Goal: Ask a question

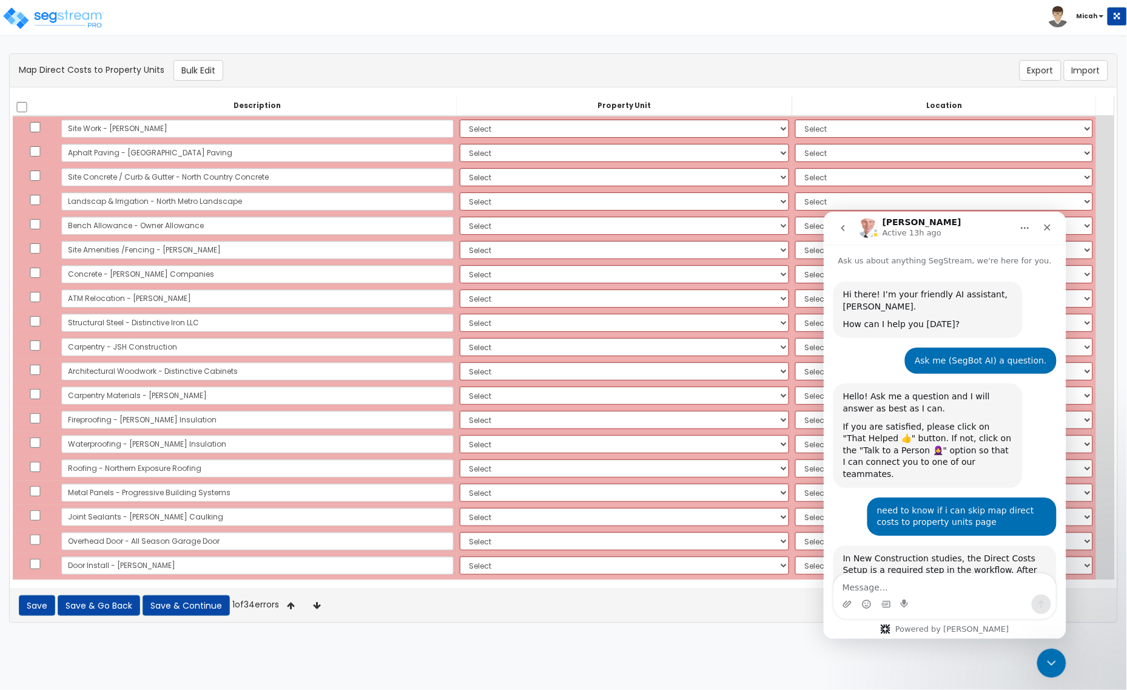
scroll to position [617, 0]
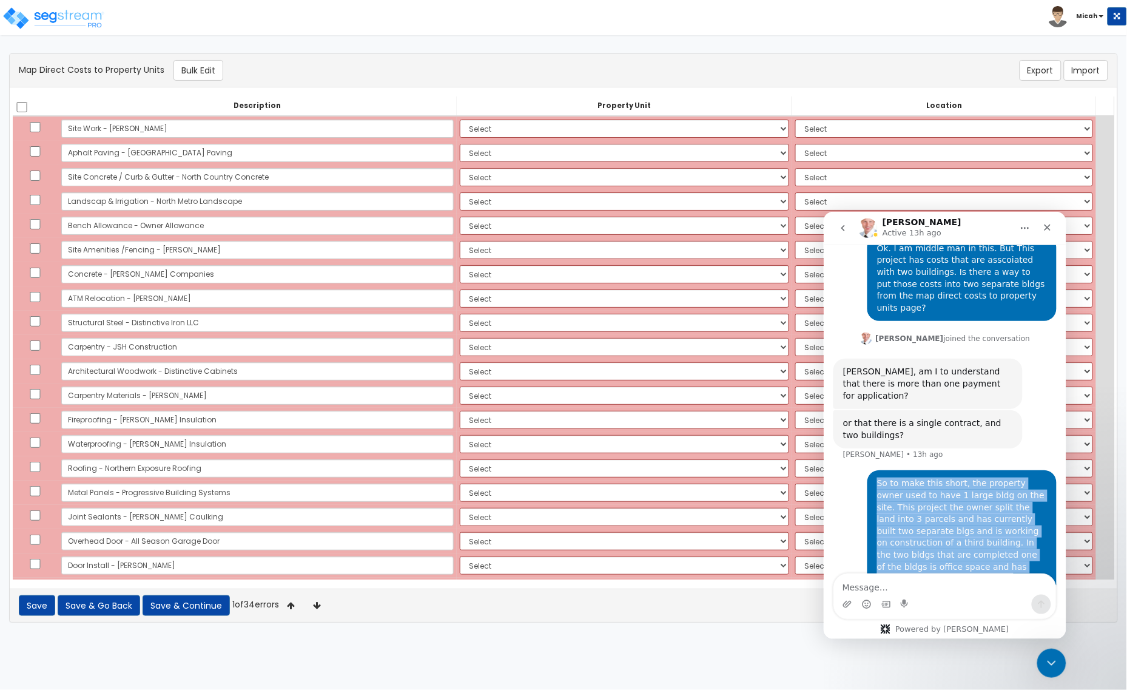
drag, startPoint x: 946, startPoint y: 547, endPoint x: 870, endPoint y: 414, distance: 153.3
click at [877, 477] on div "So to make this short, the property owner used to have 1 large bldg on the site…" at bounding box center [962, 560] width 170 height 166
copy div "So to make this short, the property owner used to have 1 large bldg on the site…"
click at [838, 223] on icon "go back" at bounding box center [843, 228] width 10 height 10
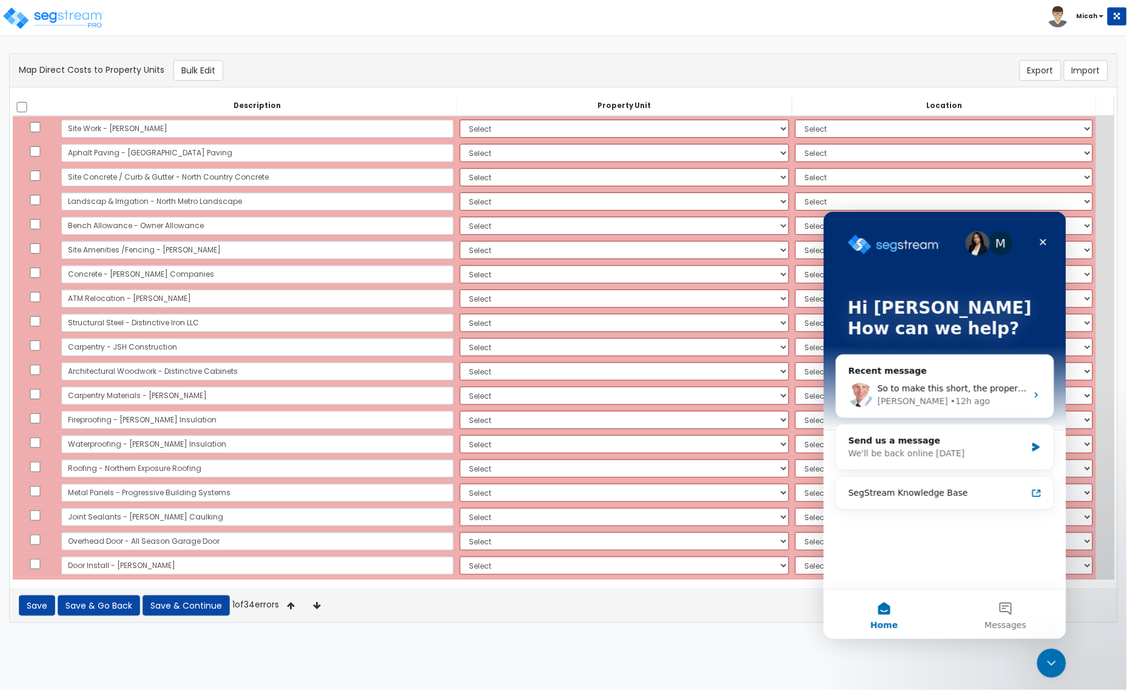
click at [973, 241] on img "Intercom messenger" at bounding box center [977, 242] width 24 height 24
click at [1047, 662] on icon "Close Intercom Messenger" at bounding box center [1049, 661] width 15 height 15
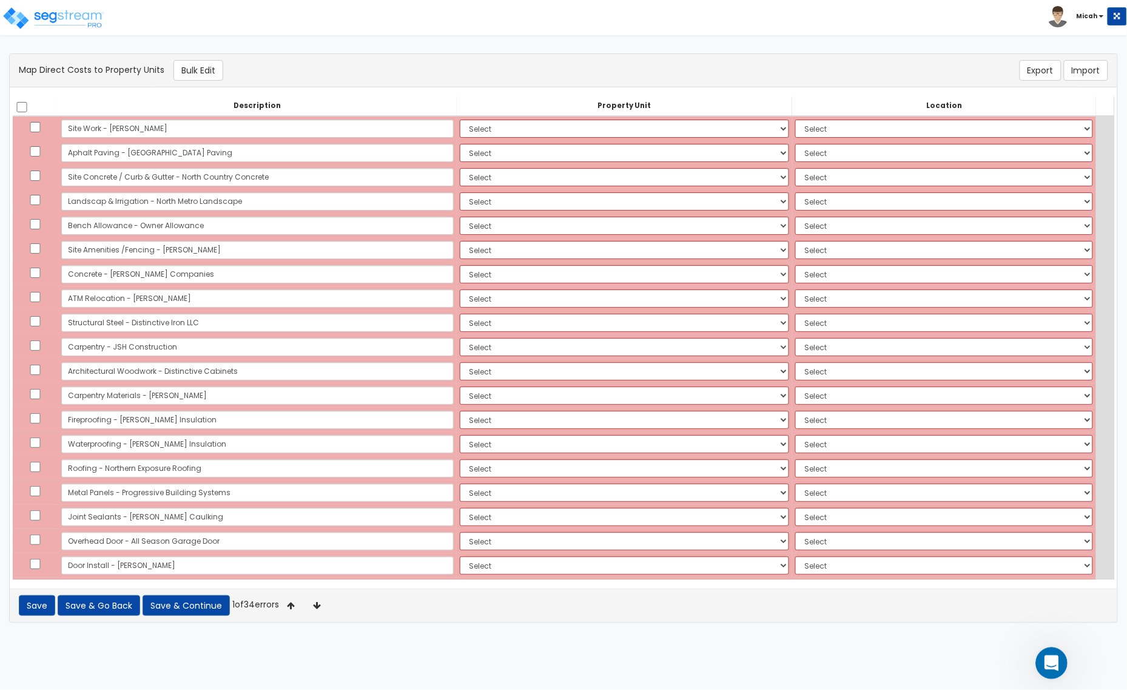
click at [1051, 664] on icon "Open Intercom Messenger" at bounding box center [1050, 661] width 20 height 20
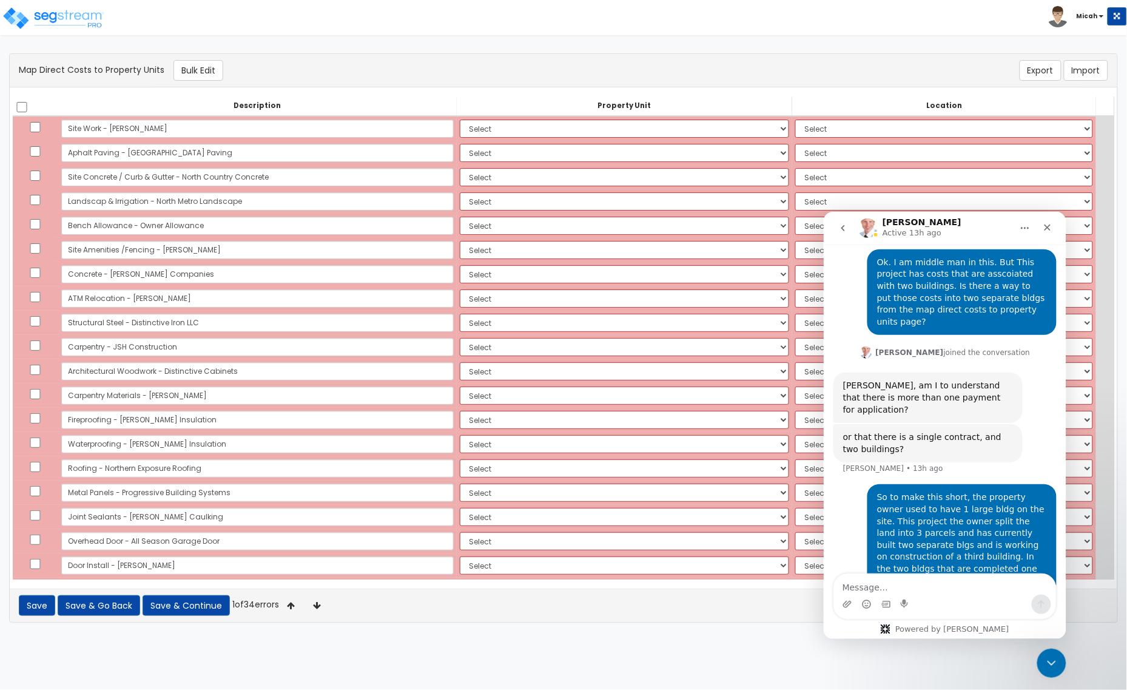
scroll to position [617, 0]
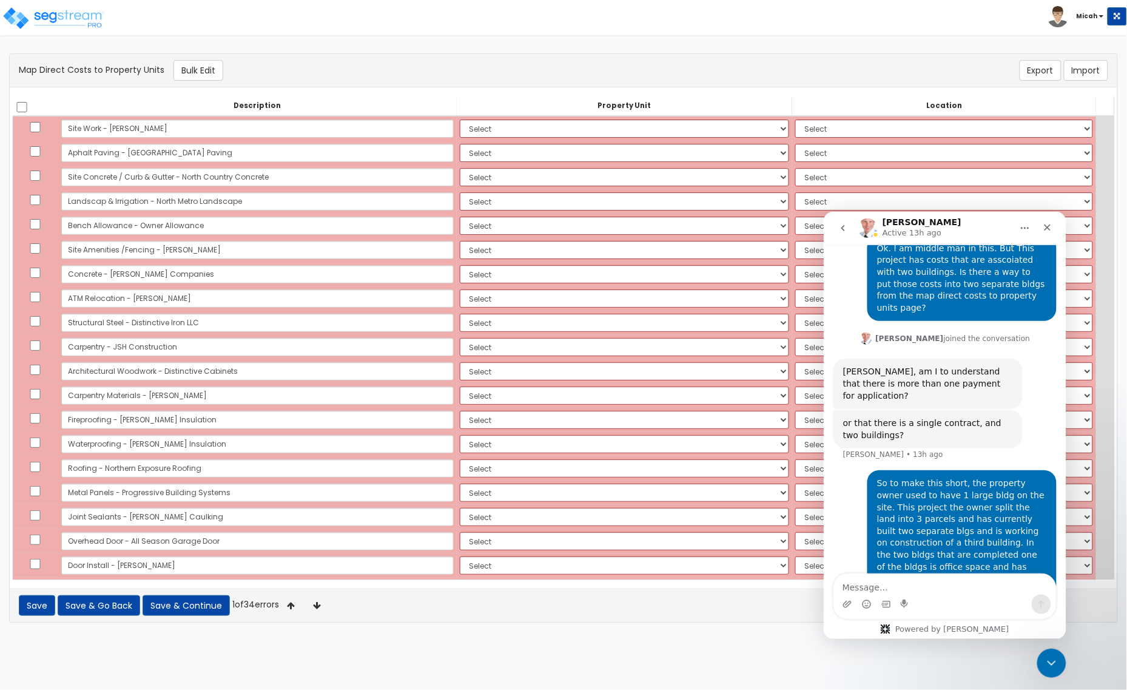
click at [845, 223] on icon "go back" at bounding box center [843, 228] width 10 height 10
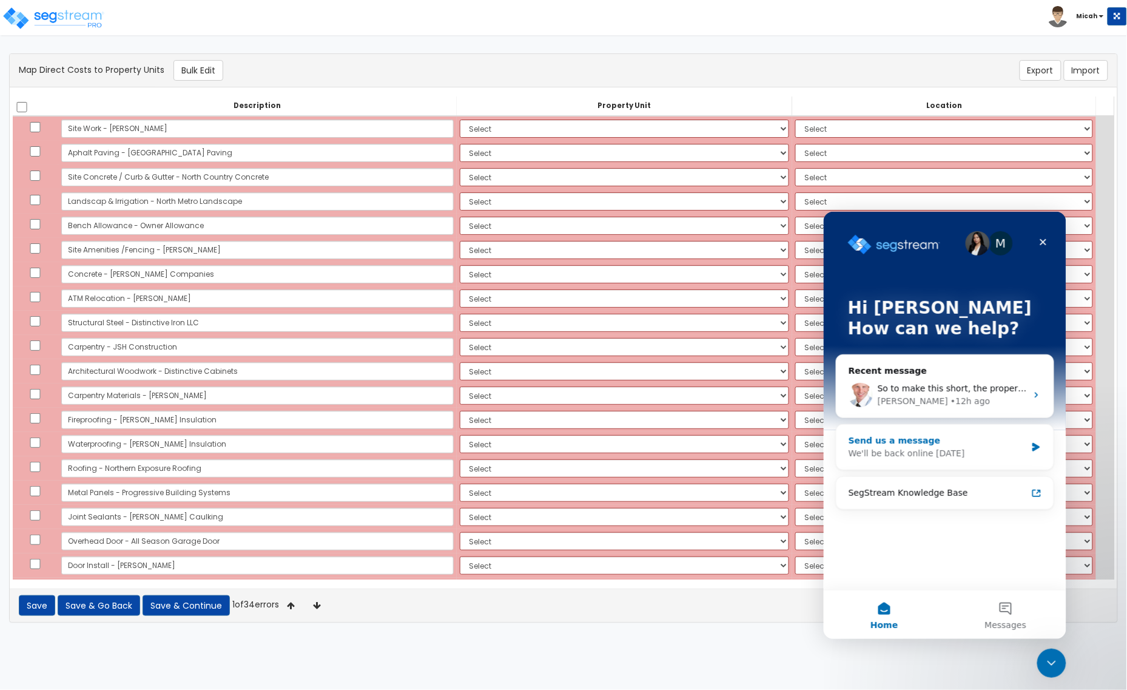
click at [958, 438] on div "Send us a message" at bounding box center [937, 440] width 178 height 13
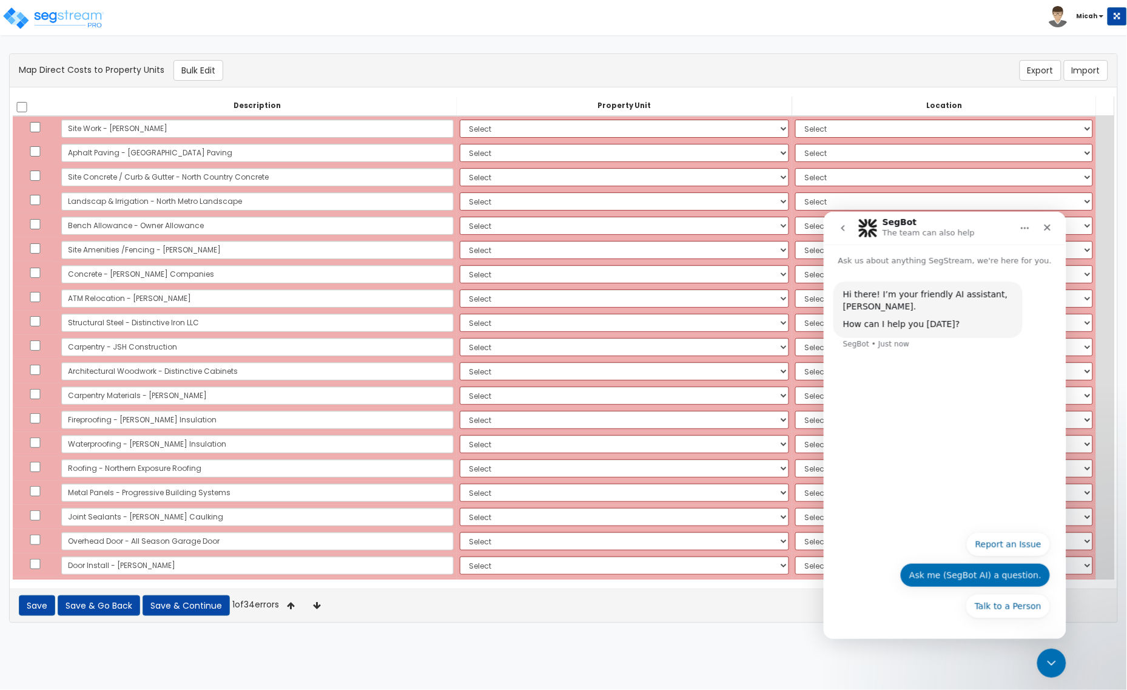
click at [999, 573] on button "Ask me (SegBot AI) a question." at bounding box center [975, 574] width 150 height 24
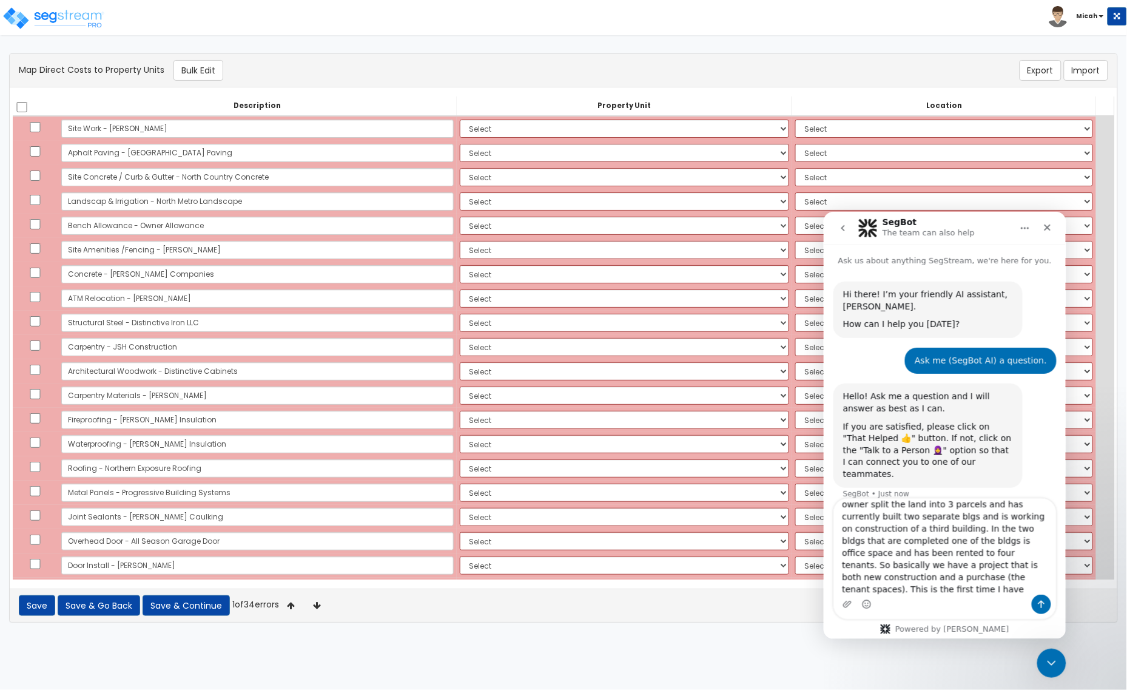
scroll to position [2, 0]
type textarea "So to make this short, the property owner used to have 1 large bldg on the site…"
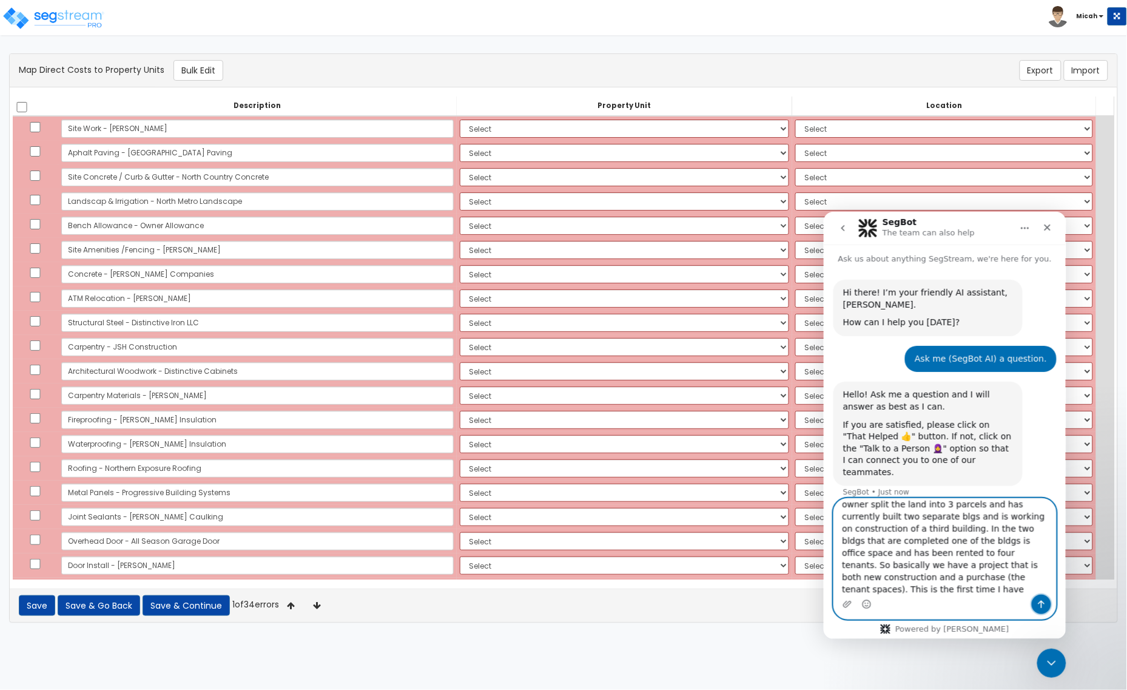
click at [1043, 603] on icon "Send a message…" at bounding box center [1041, 604] width 7 height 8
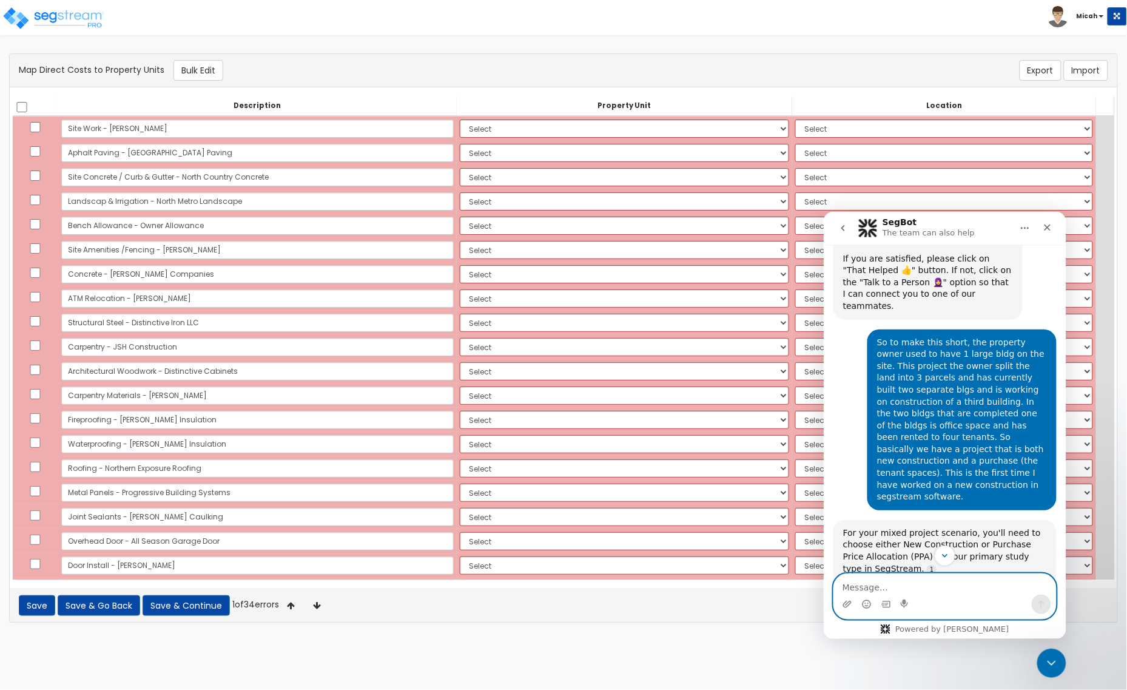
scroll to position [130, 0]
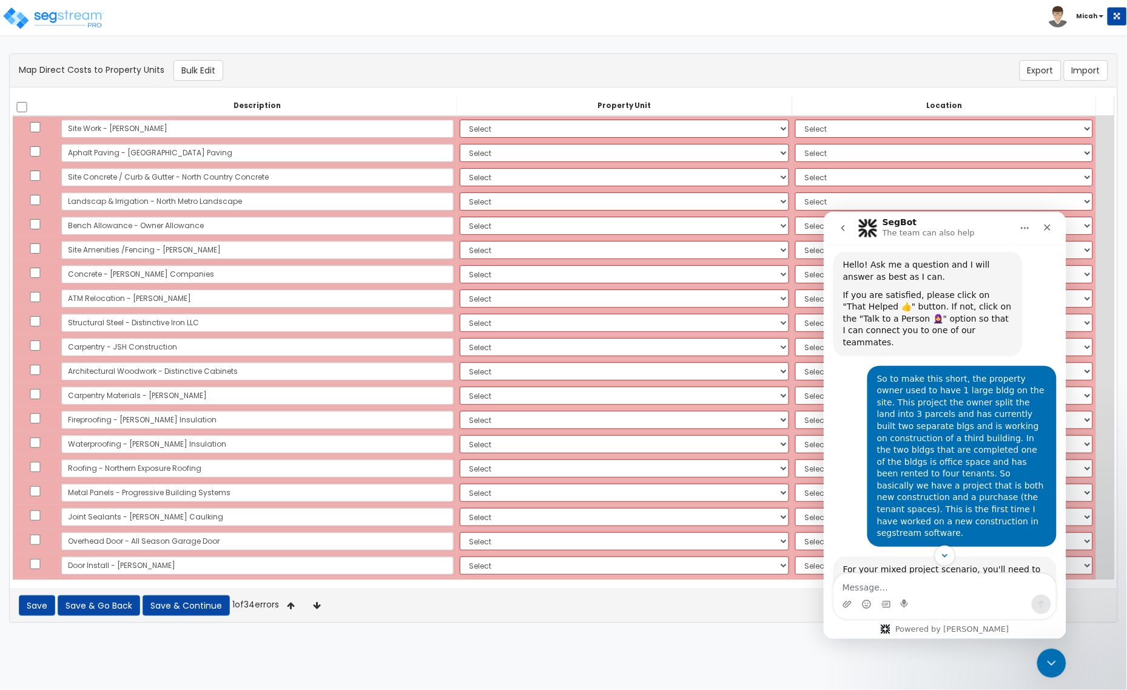
click at [1087, 17] on b "Micah" at bounding box center [1087, 16] width 21 height 9
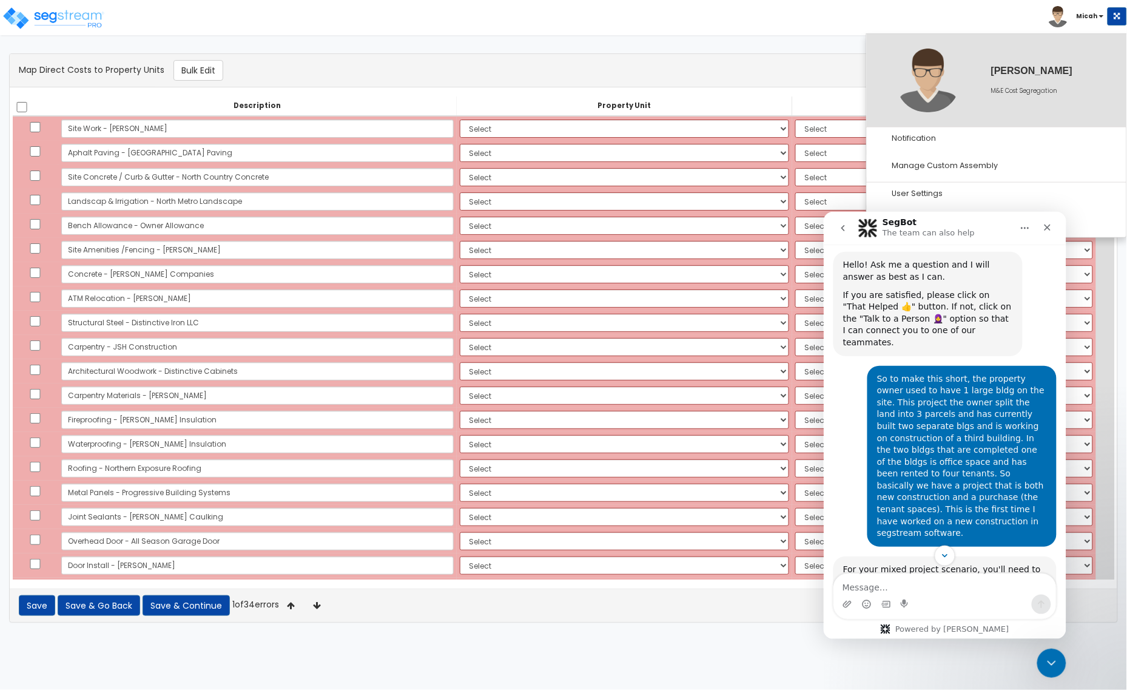
click at [1087, 19] on b "Micah" at bounding box center [1087, 16] width 21 height 9
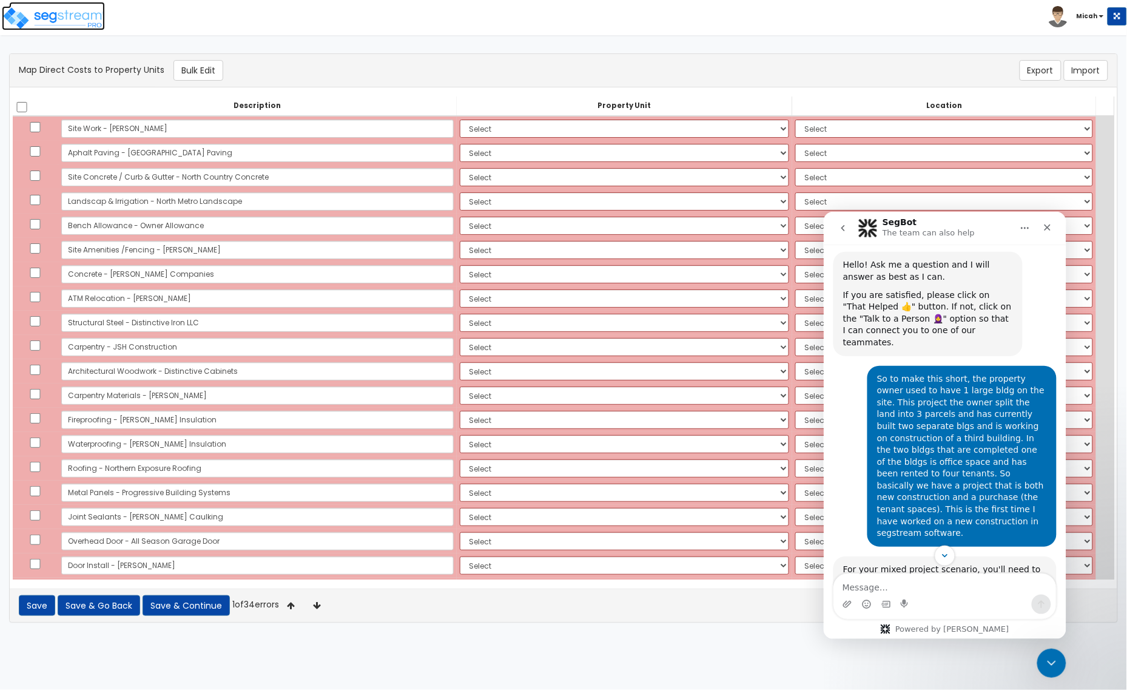
click at [83, 16] on img at bounding box center [53, 18] width 103 height 24
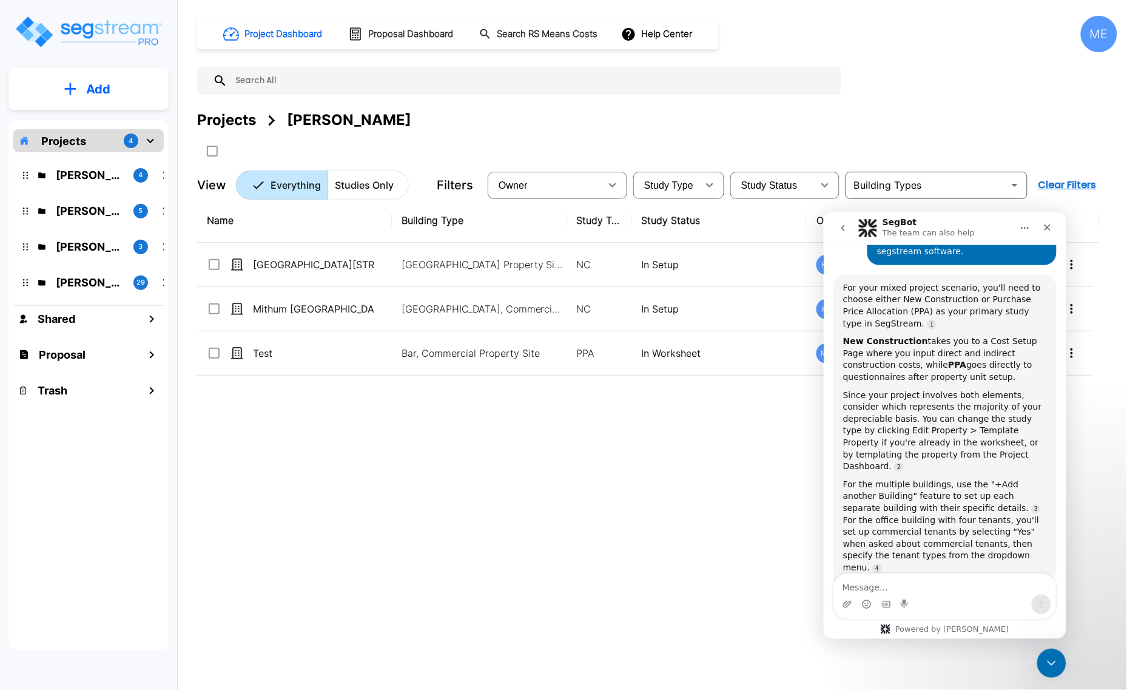
scroll to position [414, 0]
click at [1051, 659] on icon "Close Intercom Messenger" at bounding box center [1049, 661] width 15 height 15
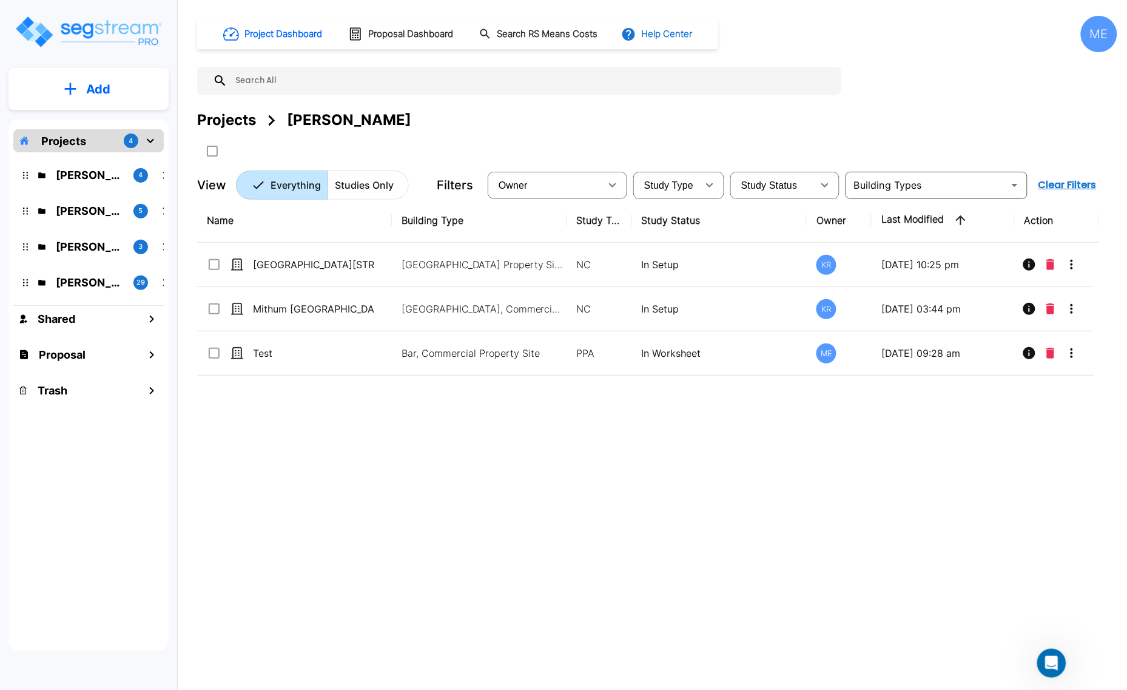
click at [666, 37] on button "Help Center" at bounding box center [658, 33] width 78 height 23
click at [687, 107] on li "Tours" at bounding box center [679, 110] width 117 height 22
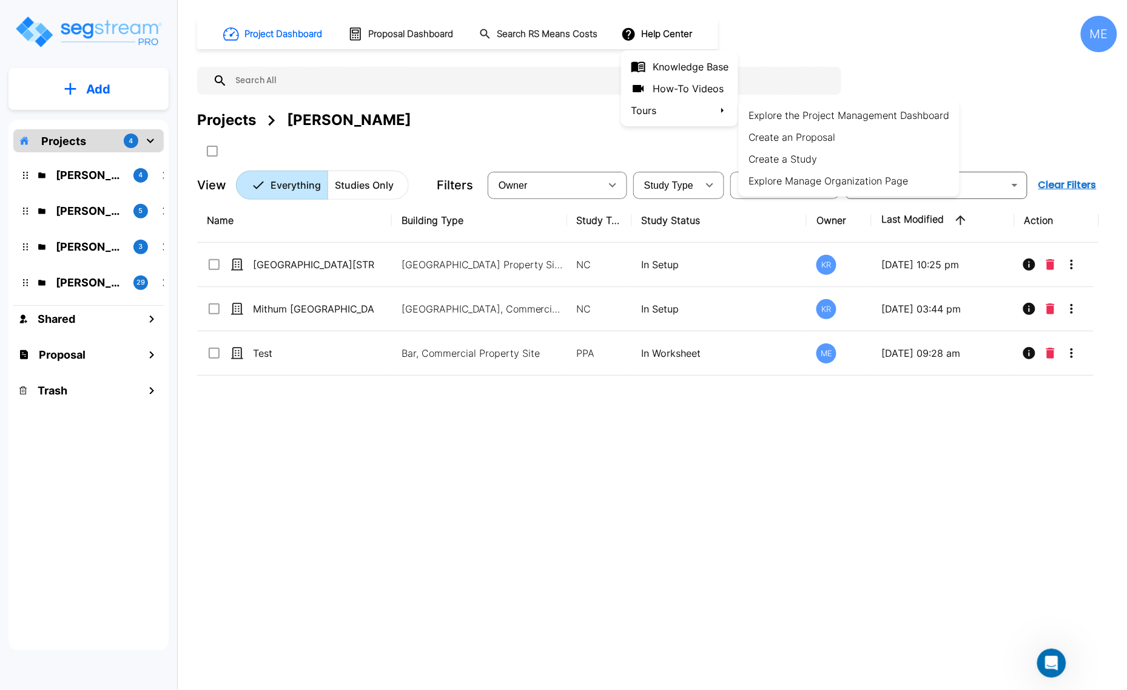
click at [671, 38] on div at bounding box center [563, 345] width 1127 height 690
click at [1048, 671] on div "Open Intercom Messenger" at bounding box center [1049, 661] width 40 height 40
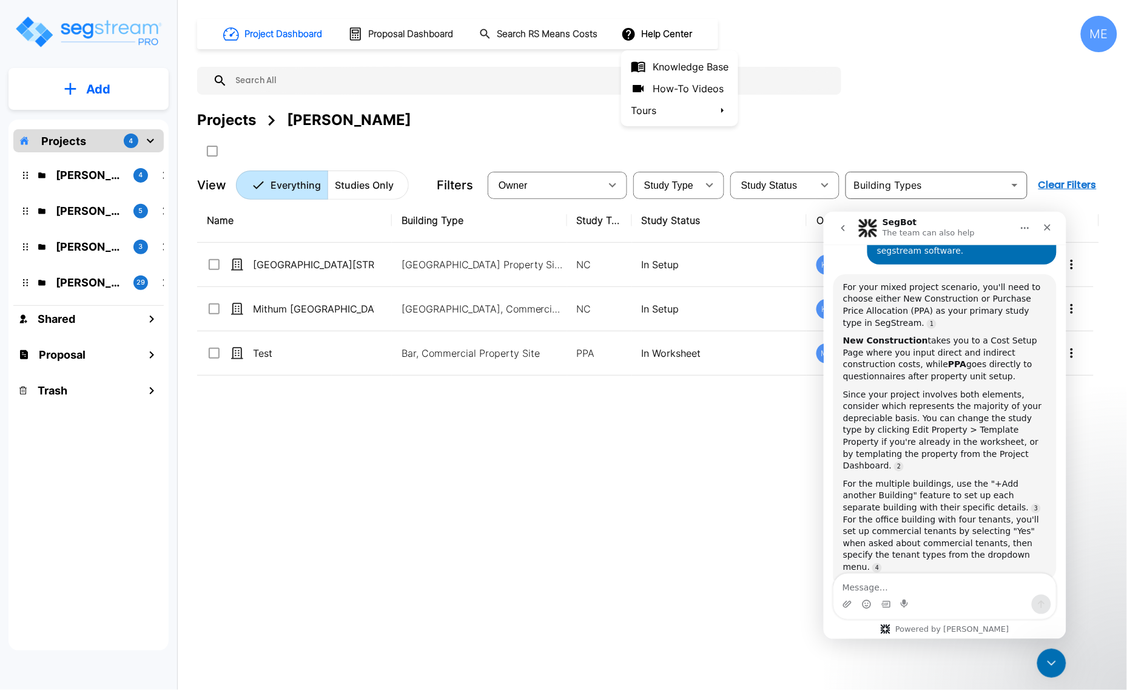
click at [1021, 229] on icon "Home" at bounding box center [1025, 228] width 10 height 10
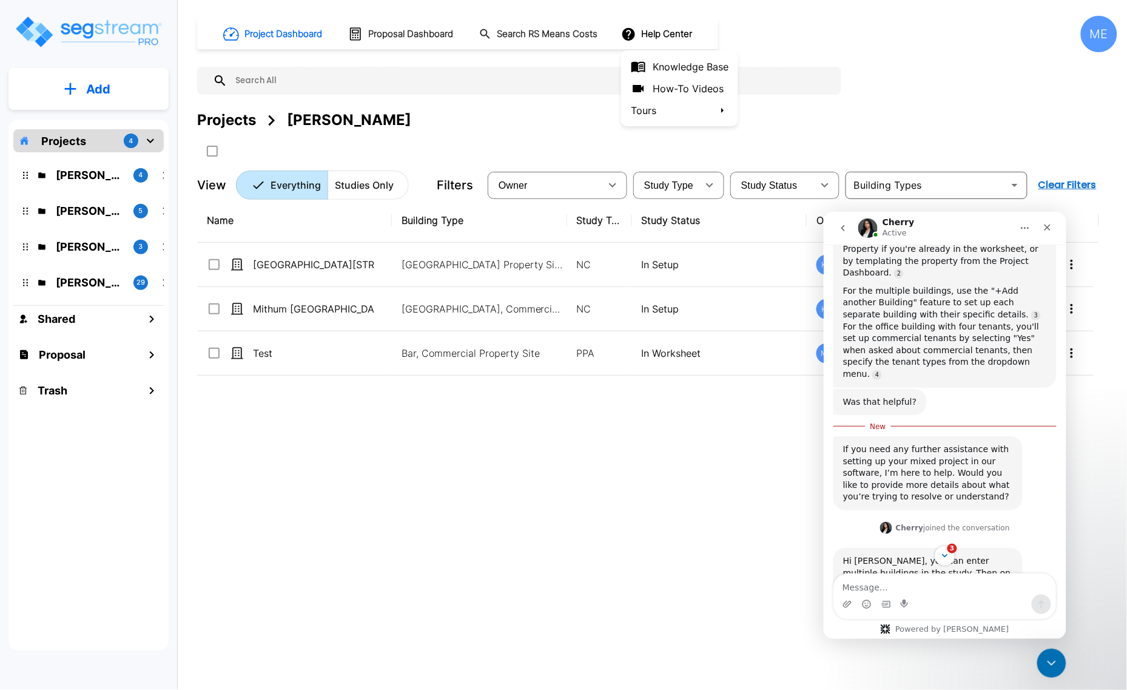
scroll to position [644, 0]
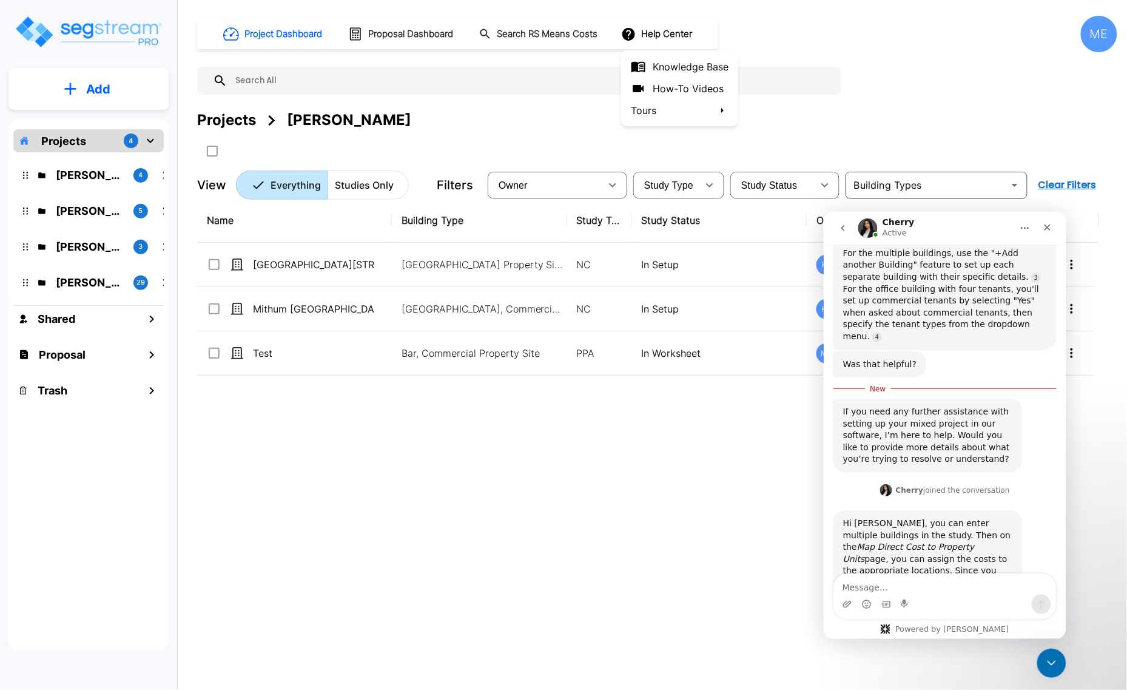
click at [314, 264] on div at bounding box center [563, 345] width 1127 height 690
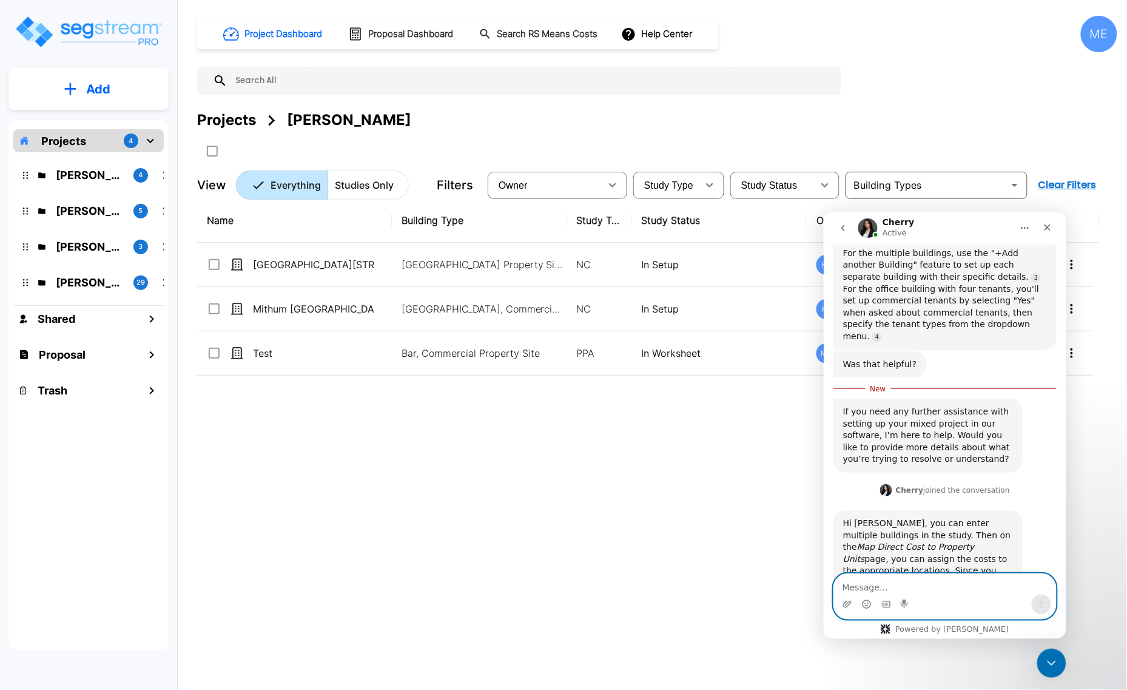
click at [908, 585] on textarea "Message…" at bounding box center [944, 583] width 222 height 21
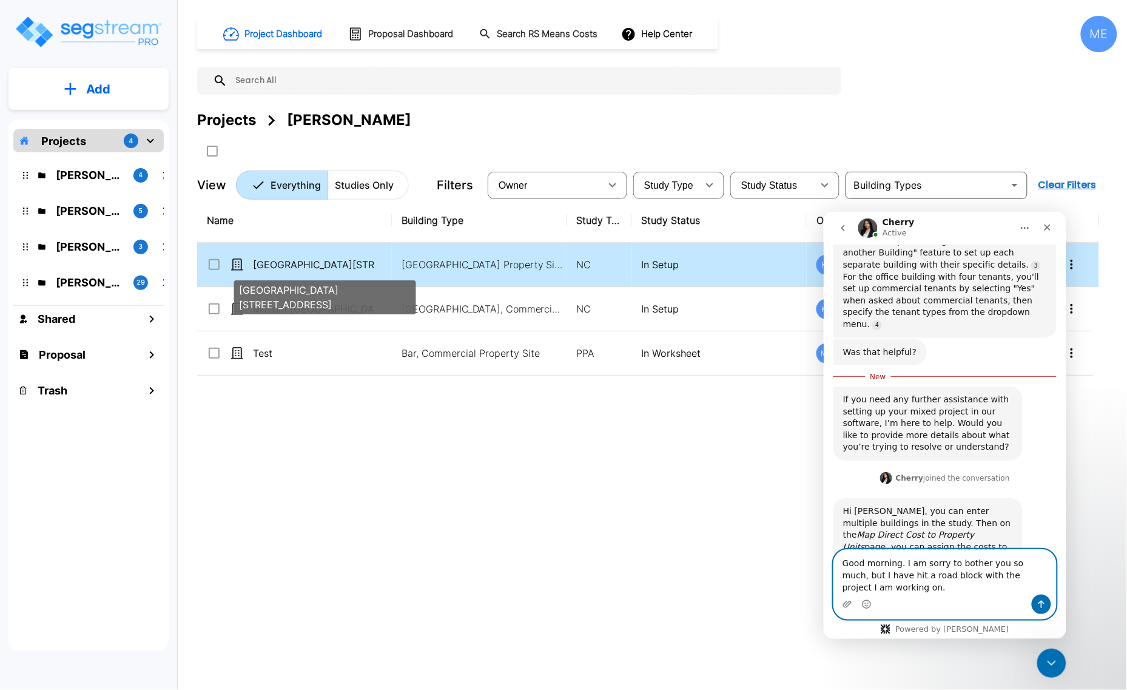
type textarea "Good morning. I am sorry to bother you so much, but I have hit a road block wit…"
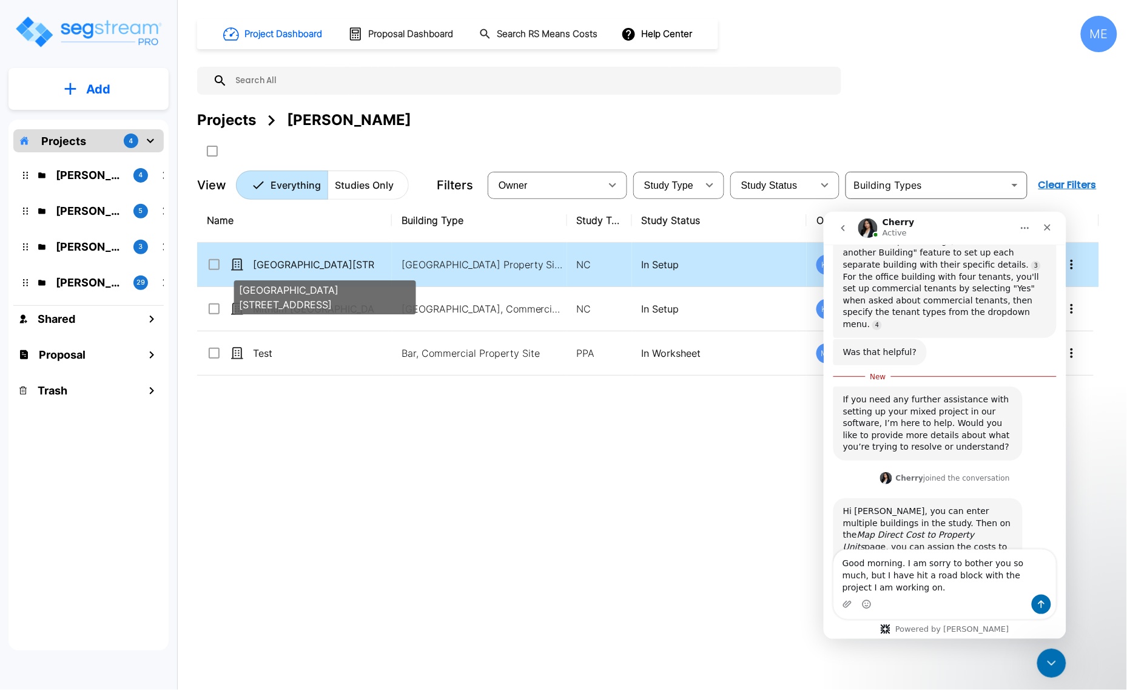
click at [305, 267] on p "930 and 950 Wayzata Boulevard" at bounding box center [313, 264] width 121 height 15
checkbox input "true"
click at [305, 267] on p "930 and 950 Wayzata Boulevard" at bounding box center [313, 264] width 121 height 15
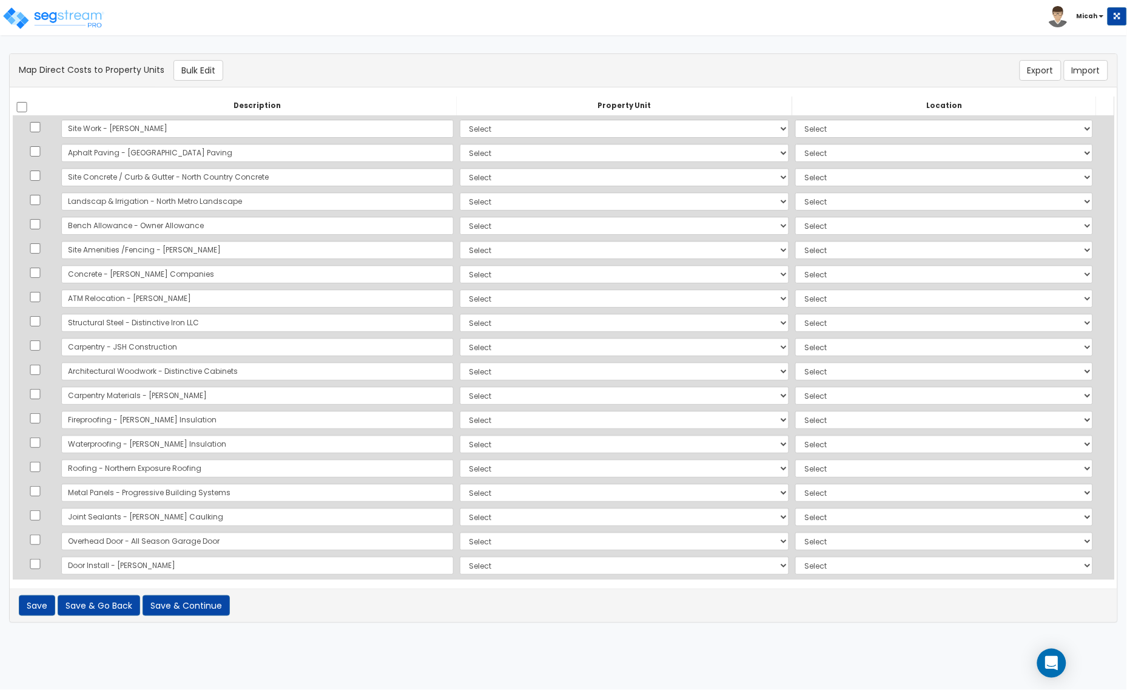
scroll to position [374, 0]
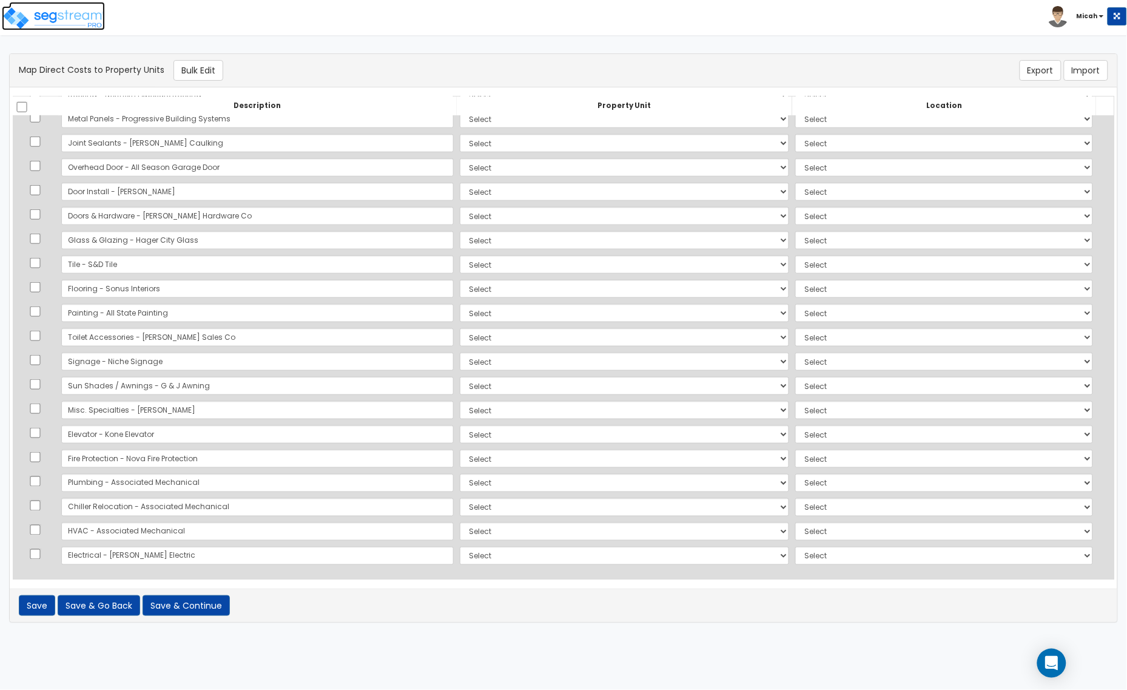
click at [76, 13] on img at bounding box center [53, 18] width 103 height 24
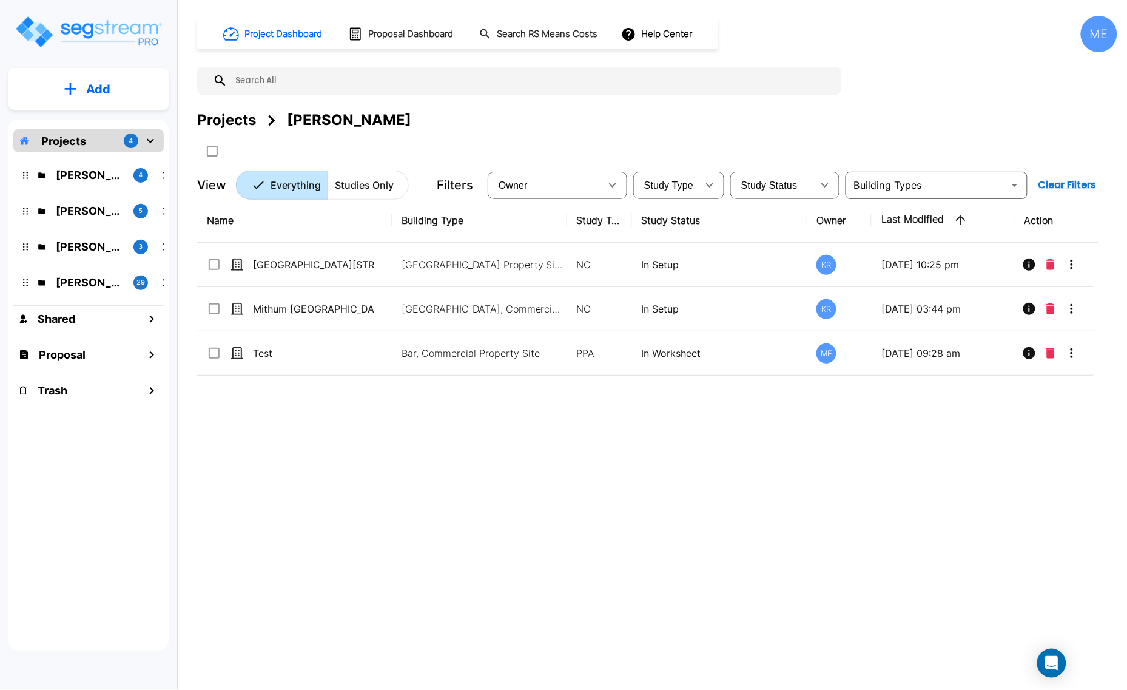
click at [89, 179] on p "[PERSON_NAME]" at bounding box center [90, 175] width 68 height 16
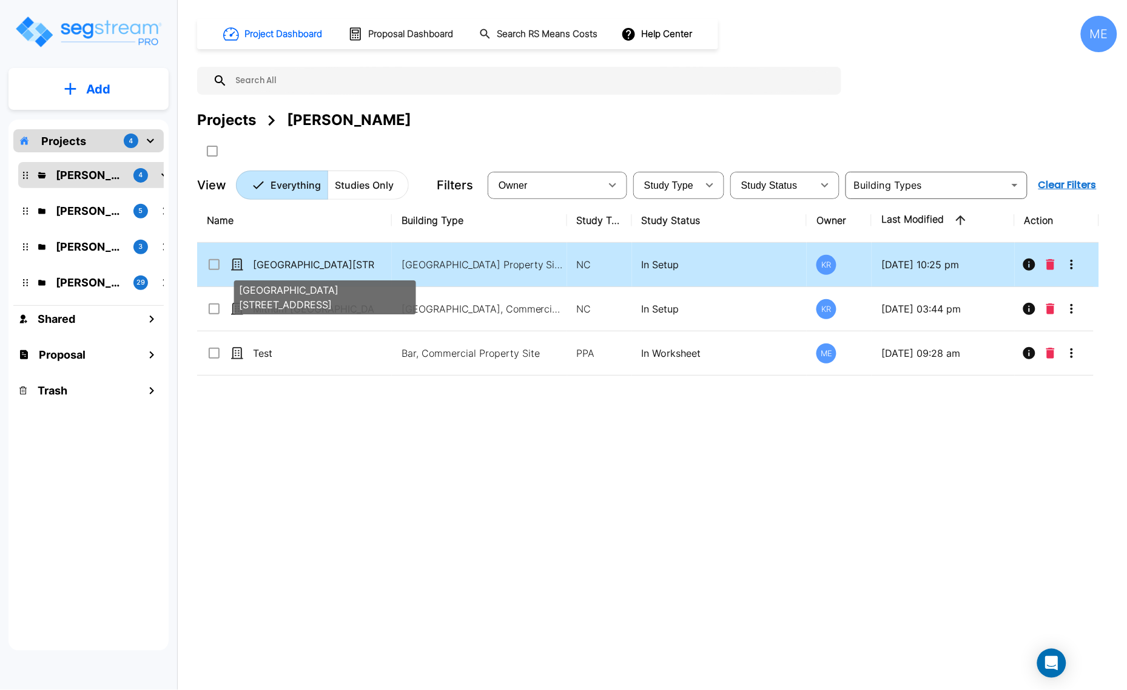
click at [319, 261] on p "[GEOGRAPHIC_DATA][STREET_ADDRESS]" at bounding box center [313, 264] width 121 height 15
checkbox input "true"
click at [319, 261] on p "[GEOGRAPHIC_DATA][STREET_ADDRESS]" at bounding box center [313, 264] width 121 height 15
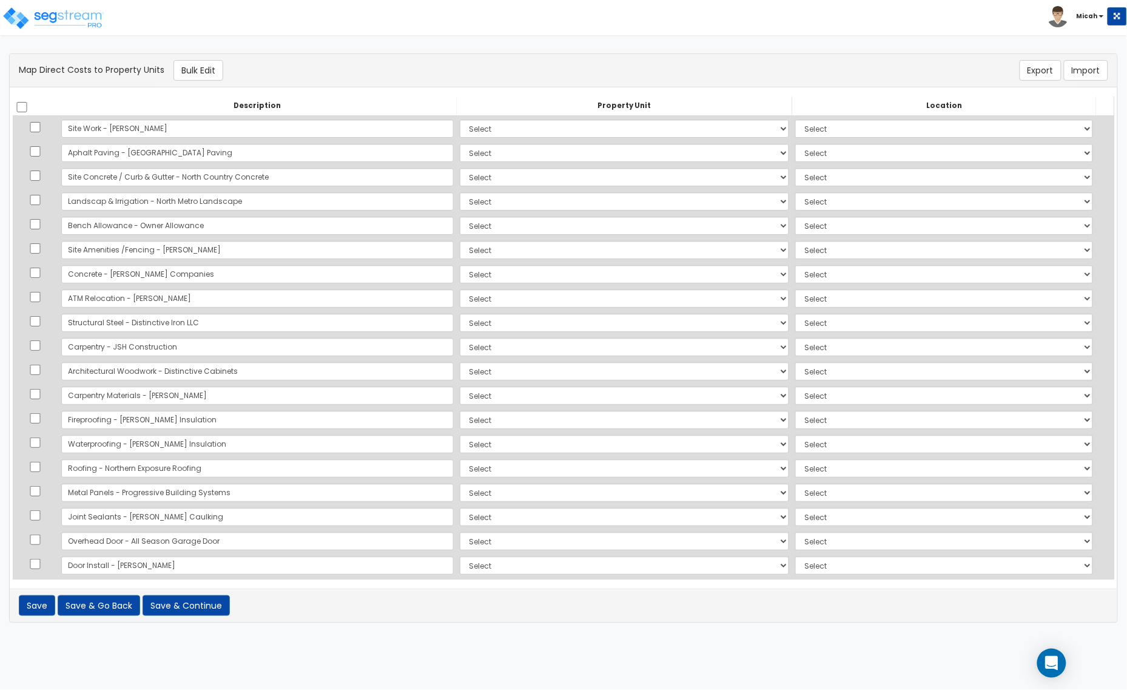
scroll to position [374, 0]
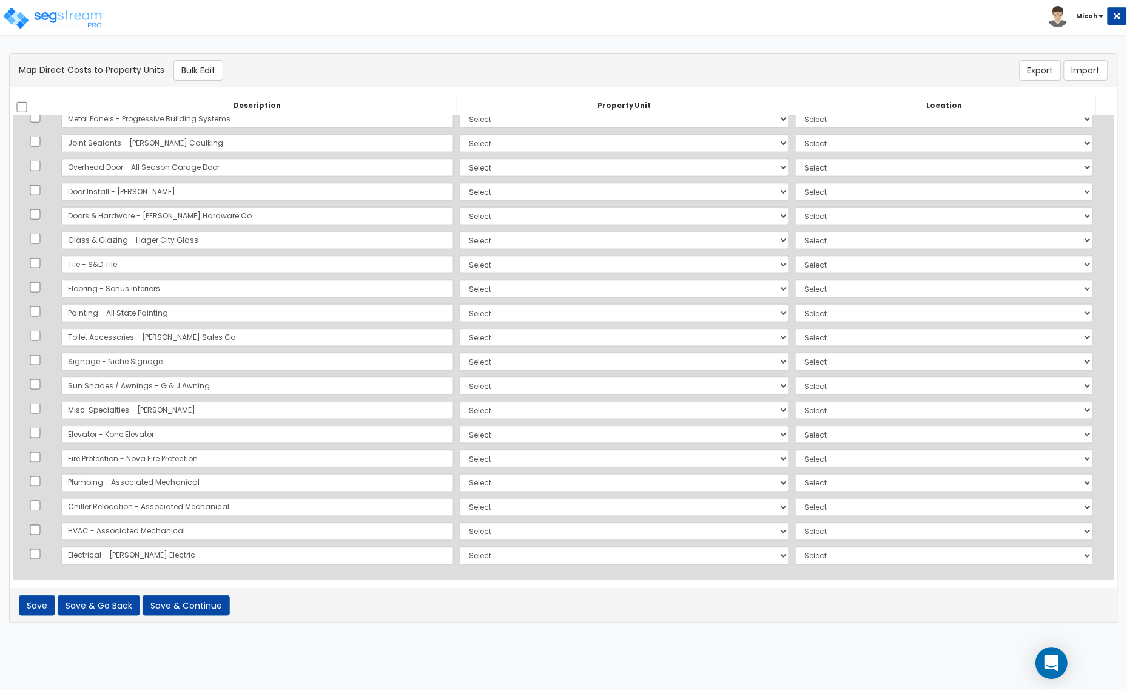
click at [1056, 662] on icon "Open Intercom Messenger" at bounding box center [1052, 663] width 14 height 16
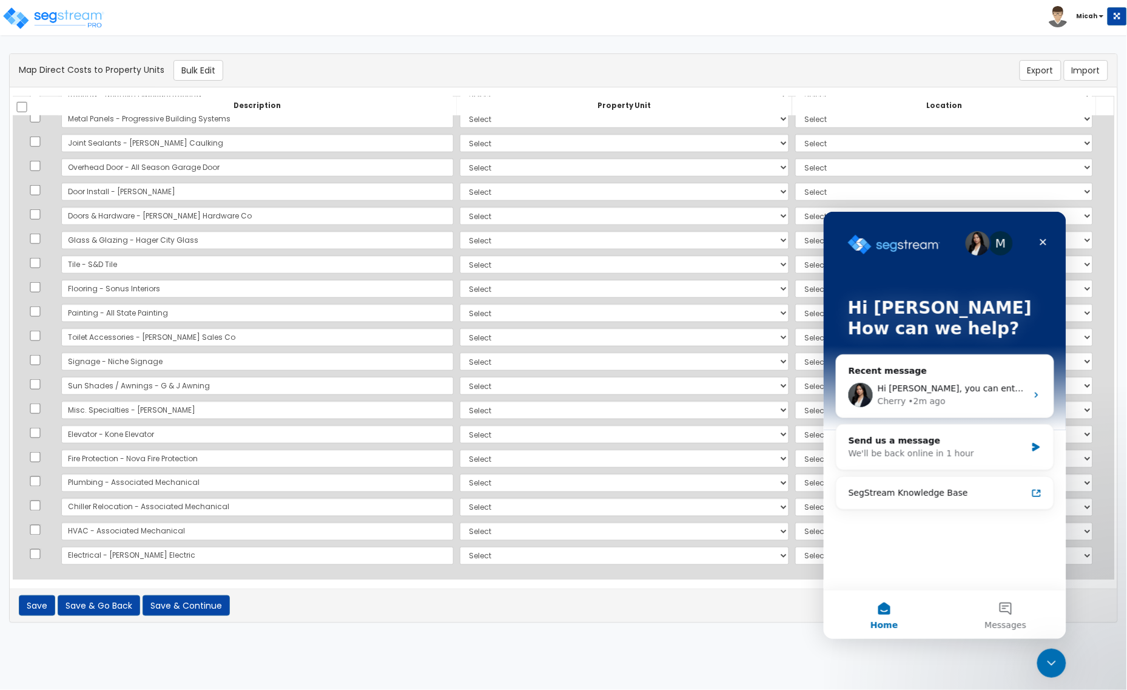
scroll to position [0, 0]
click at [998, 394] on div "Cherry • 2m ago" at bounding box center [951, 400] width 149 height 13
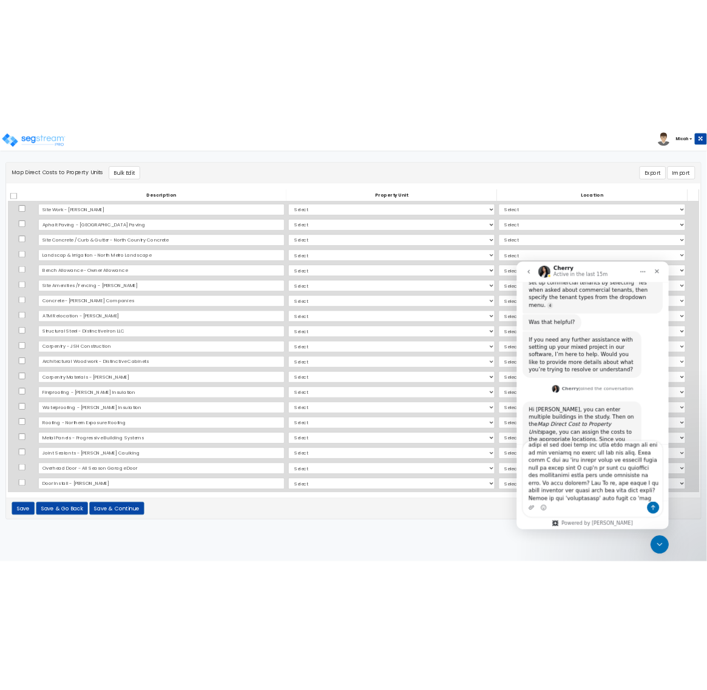
scroll to position [251, 0]
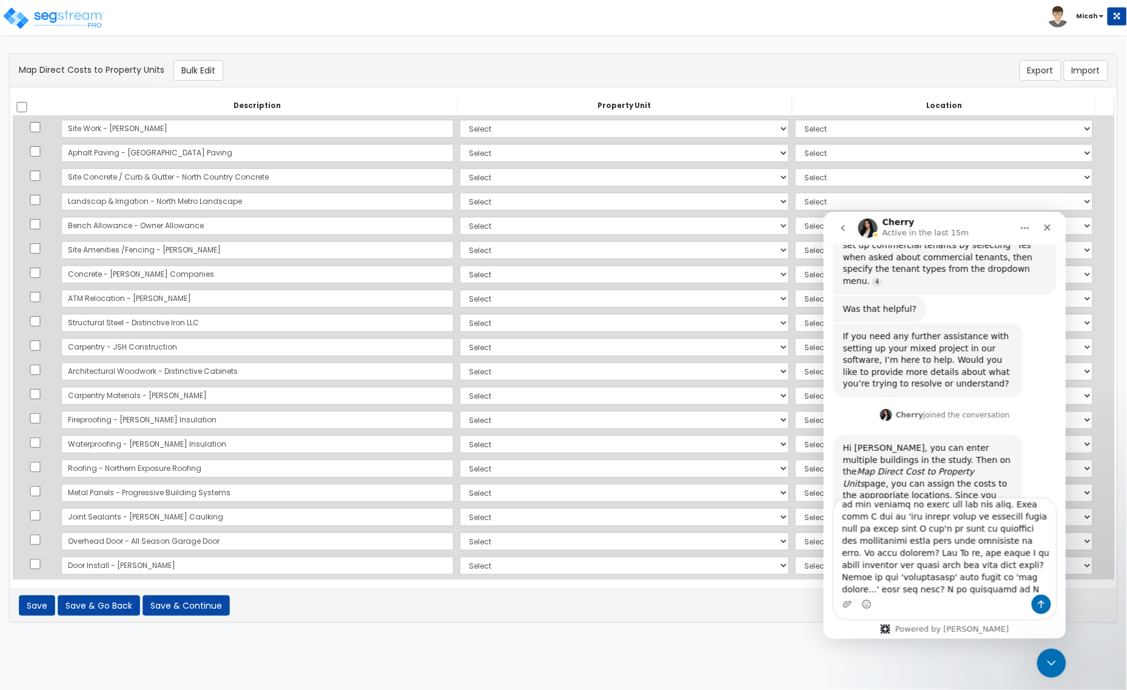
click at [856, 576] on textarea "Message…" at bounding box center [944, 546] width 222 height 96
drag, startPoint x: 858, startPoint y: 508, endPoint x: 858, endPoint y: 522, distance: 14.0
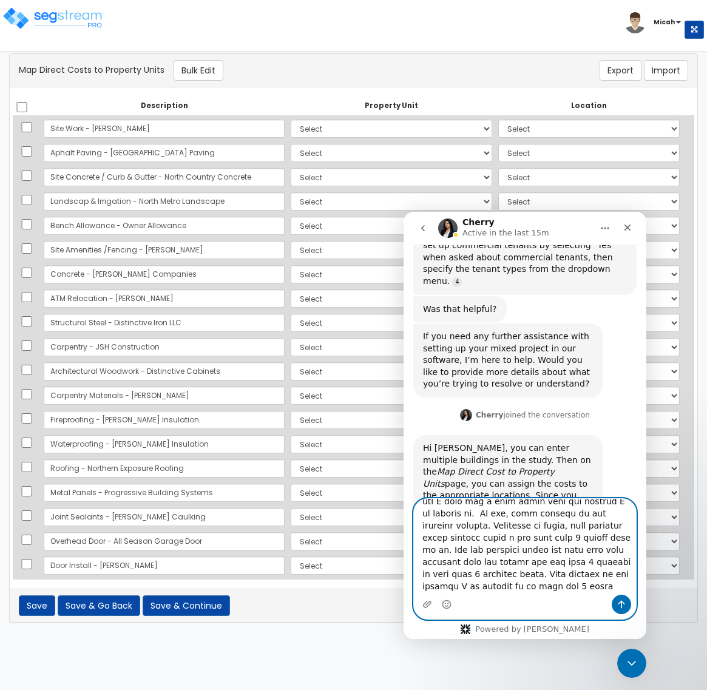
scroll to position [0, 0]
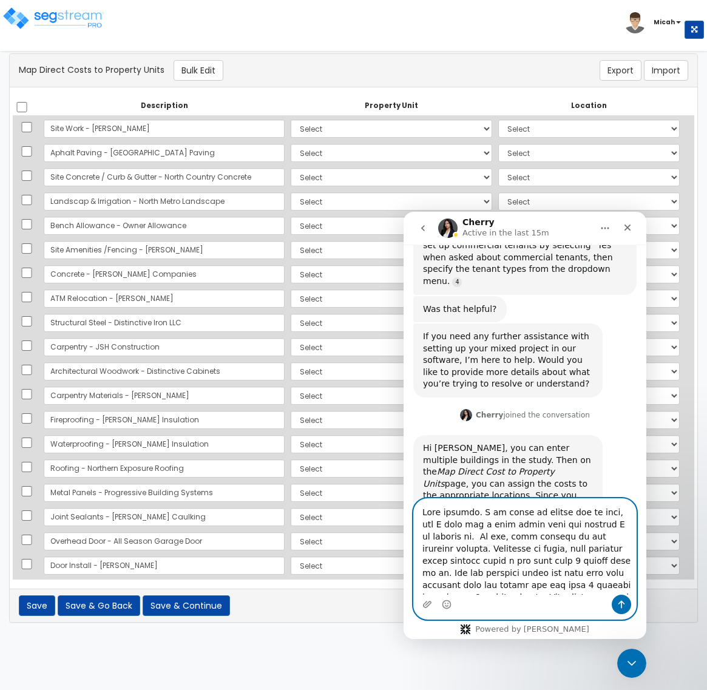
type textarea "Good morning. I am sorry to bother you so much, but I have hit a road block wit…"
click at [618, 603] on icon "Send a message…" at bounding box center [621, 605] width 7 height 8
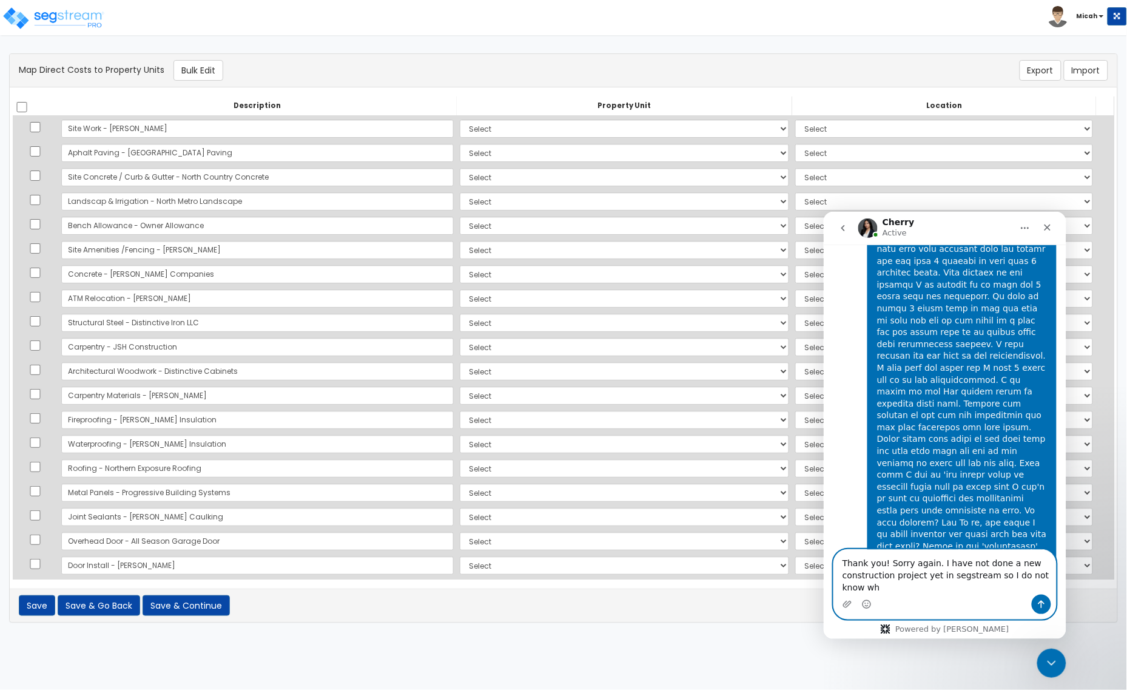
scroll to position [1113, 0]
type textarea "Thank you! Sorry again. I have not done a new construction project yet in segst…"
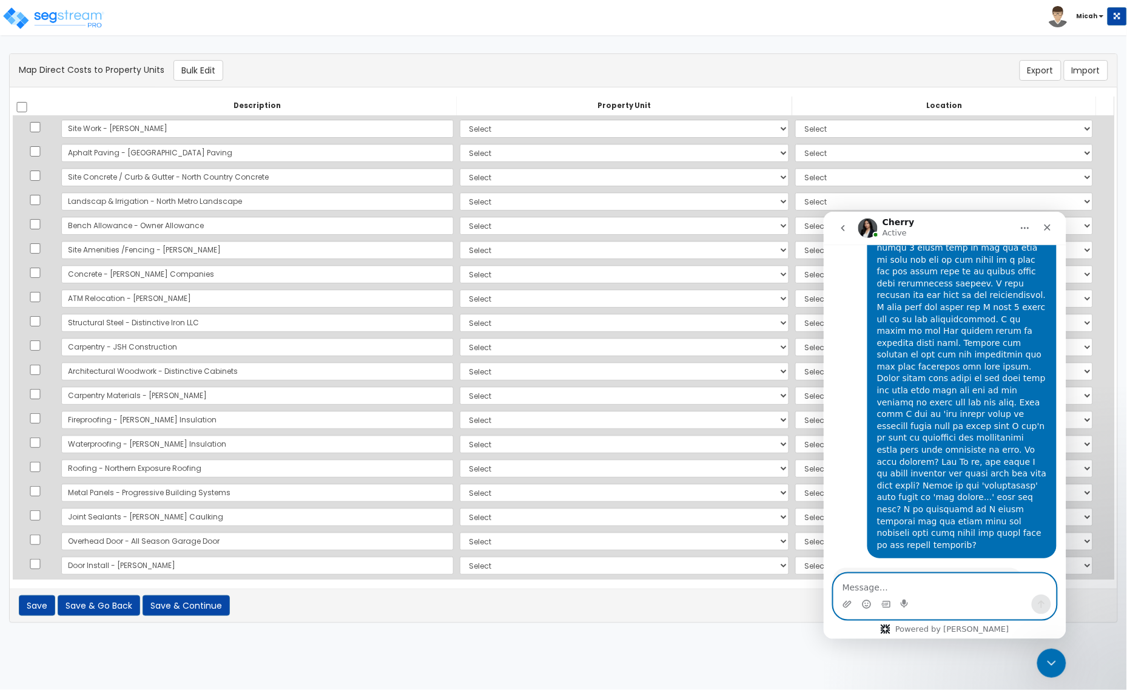
scroll to position [1160, 0]
